Goal: Task Accomplishment & Management: Use online tool/utility

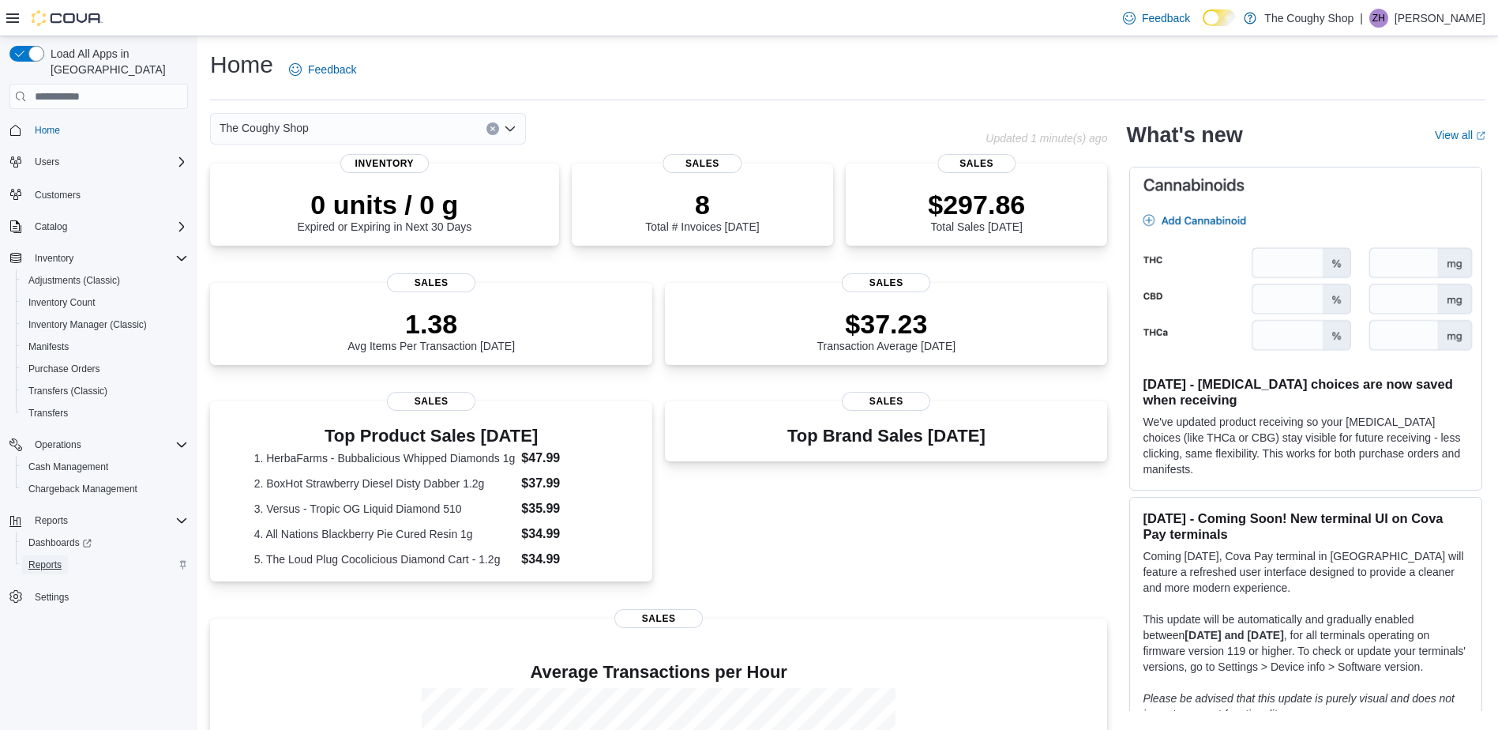
click at [37, 558] on span "Reports" at bounding box center [44, 564] width 33 height 13
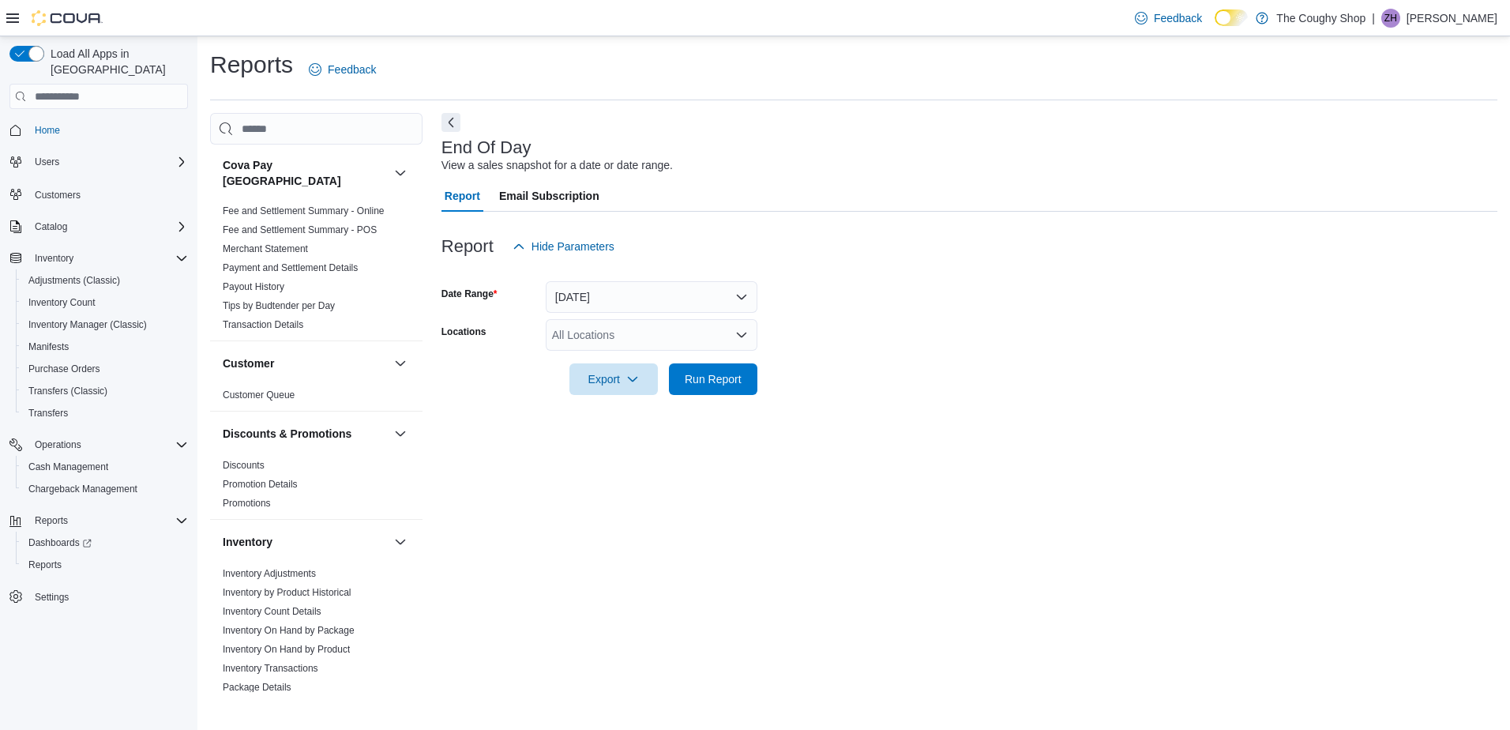
click at [573, 333] on div "All Locations" at bounding box center [652, 335] width 212 height 32
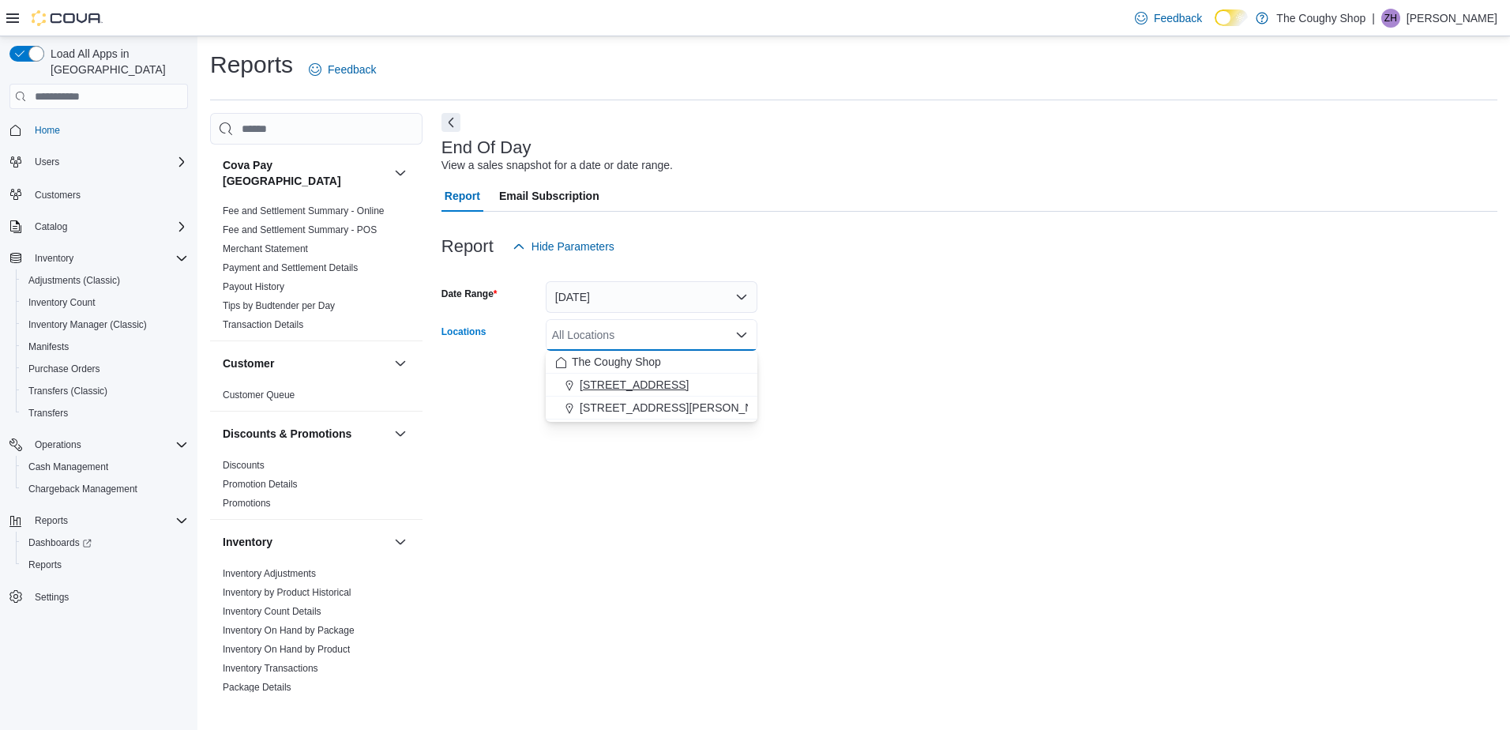
click at [580, 381] on span "3885 Sherwood Drive" at bounding box center [634, 385] width 109 height 16
click at [566, 525] on div "End Of Day View a sales snapshot for a date or date range. Report Email Subscri…" at bounding box center [969, 402] width 1056 height 579
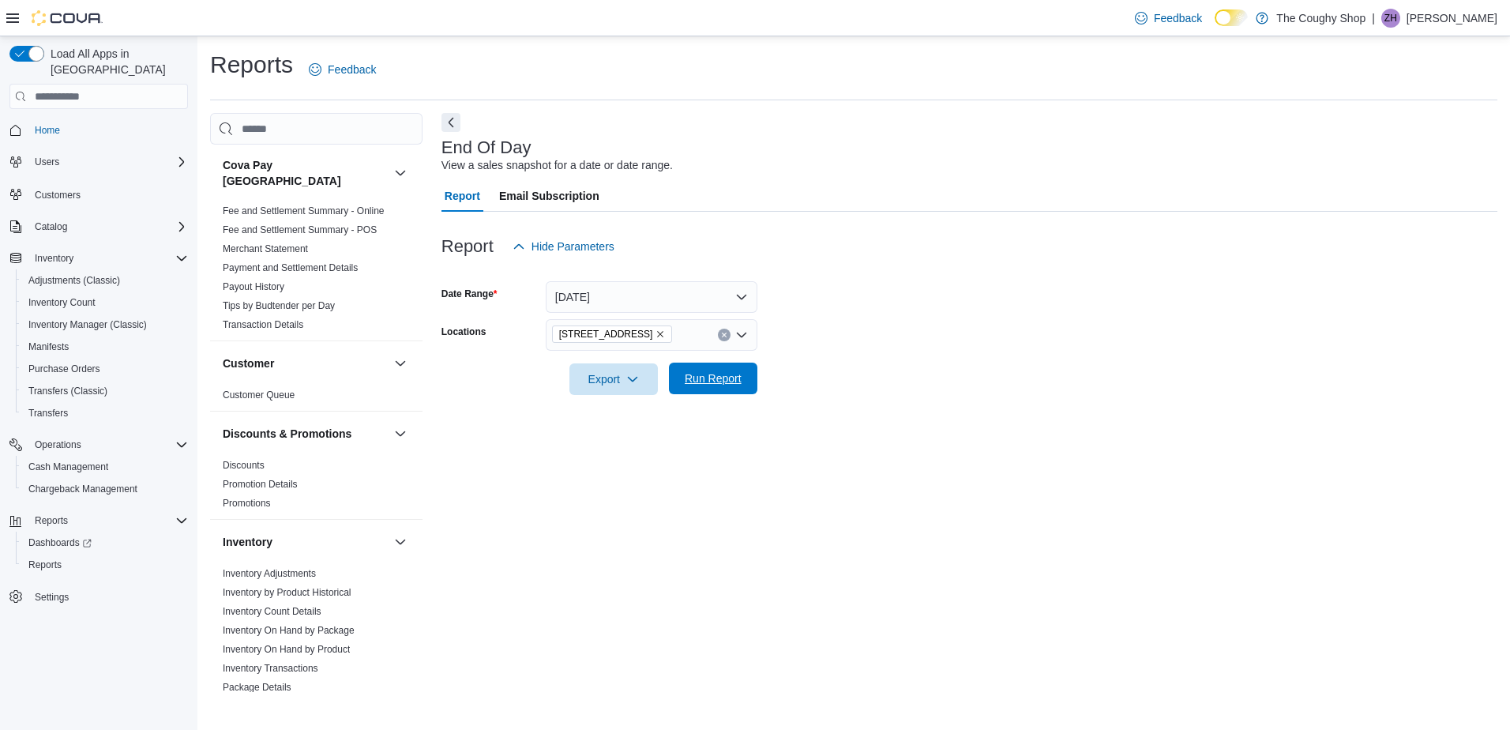
click at [733, 383] on span "Run Report" at bounding box center [713, 378] width 57 height 16
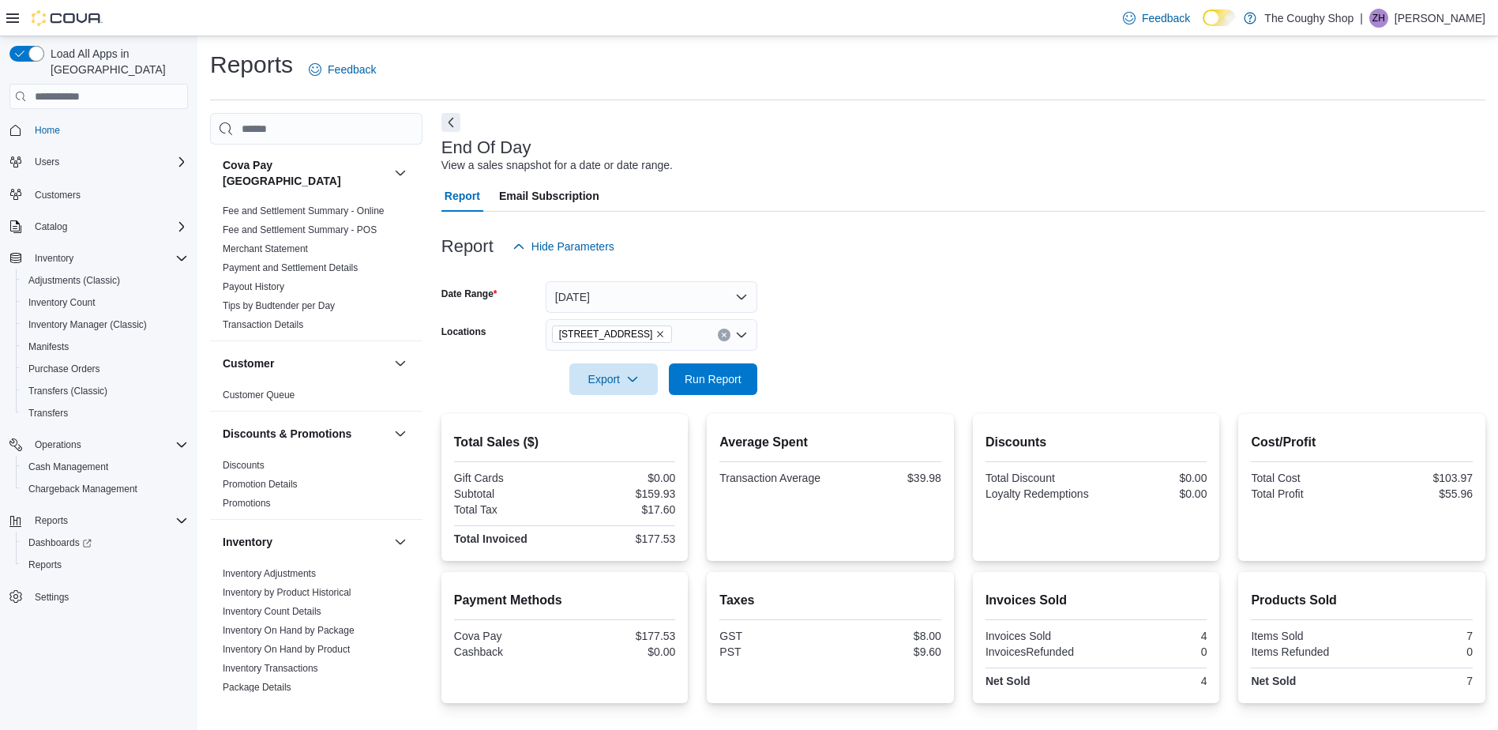
scroll to position [137, 0]
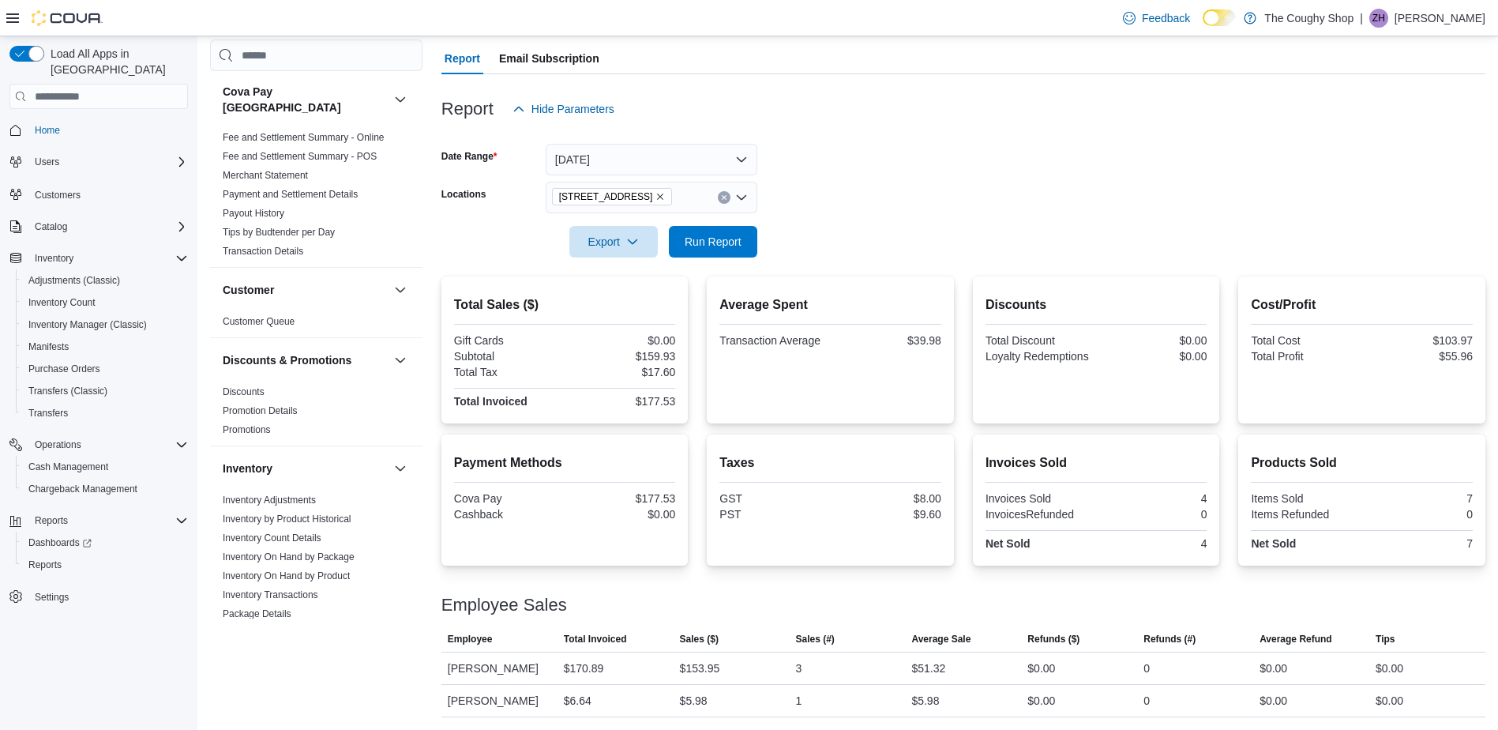
click at [967, 601] on div "Employee Sales" at bounding box center [963, 605] width 1044 height 19
